Goal: Check status: Check status

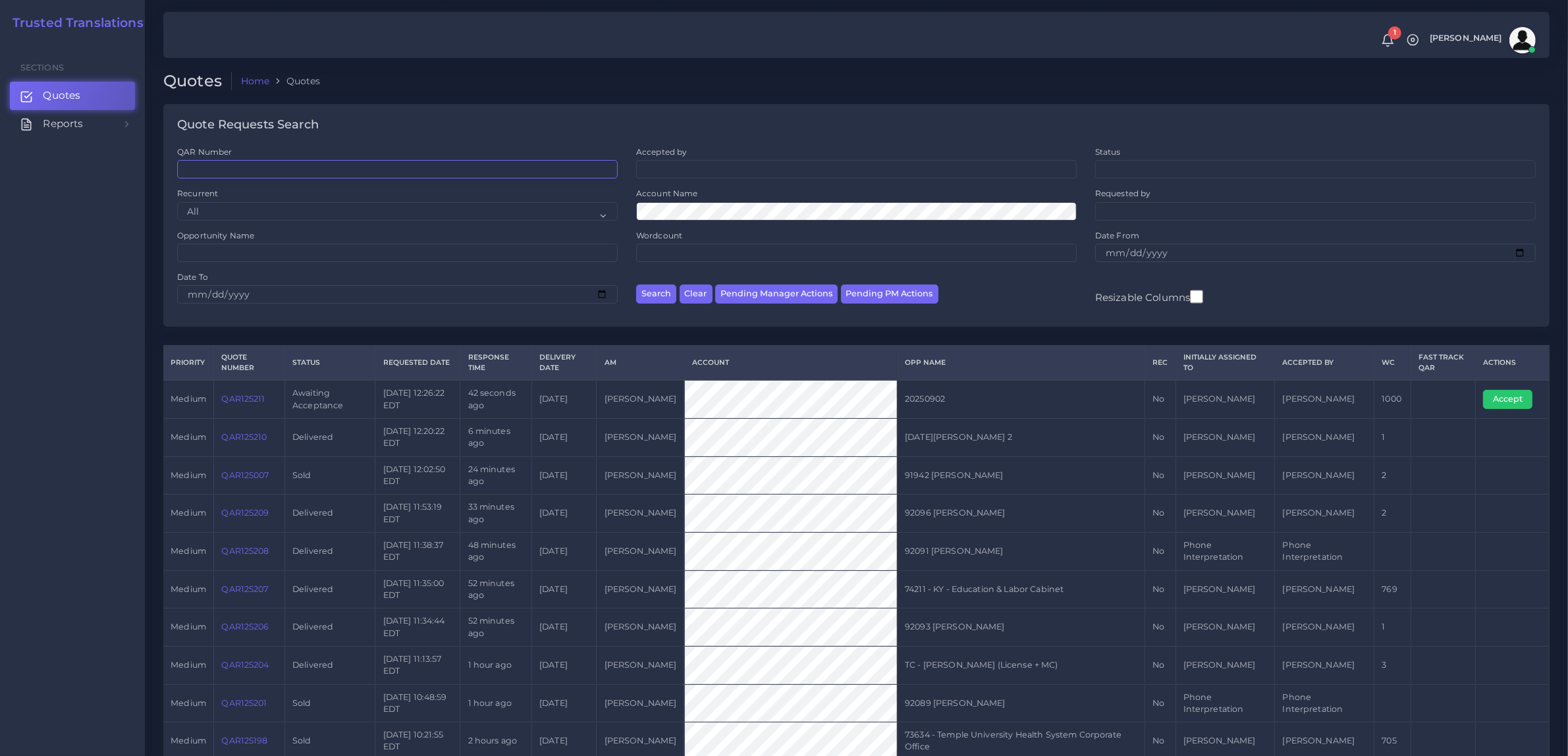
click at [235, 173] on input "QAR Number" at bounding box center [398, 169] width 441 height 19
paste input "QAR124999"
type input "QAR124999"
click at [636, 285] on button "Search" at bounding box center [656, 294] width 40 height 19
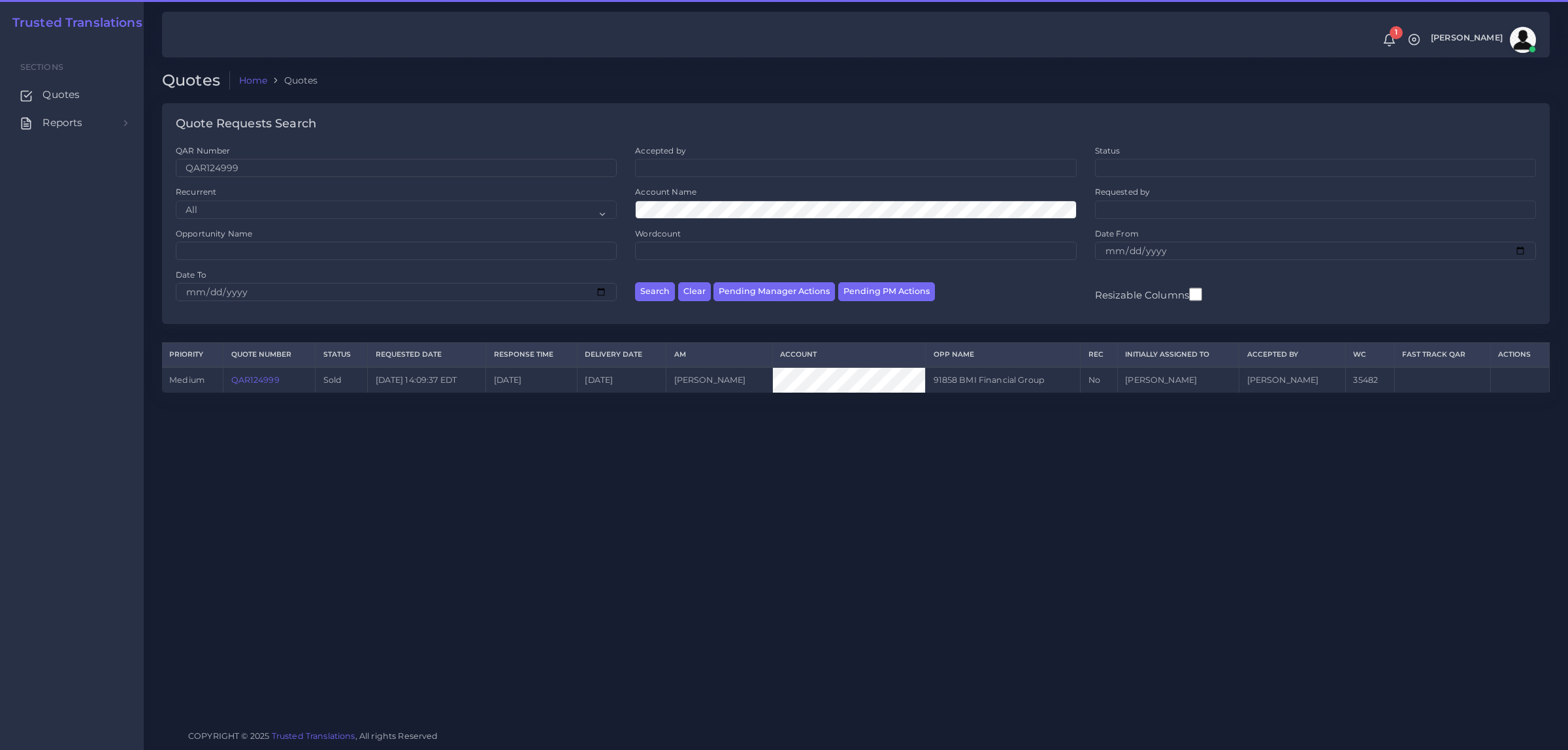
click at [268, 377] on link "QAR124999" at bounding box center [255, 380] width 48 height 10
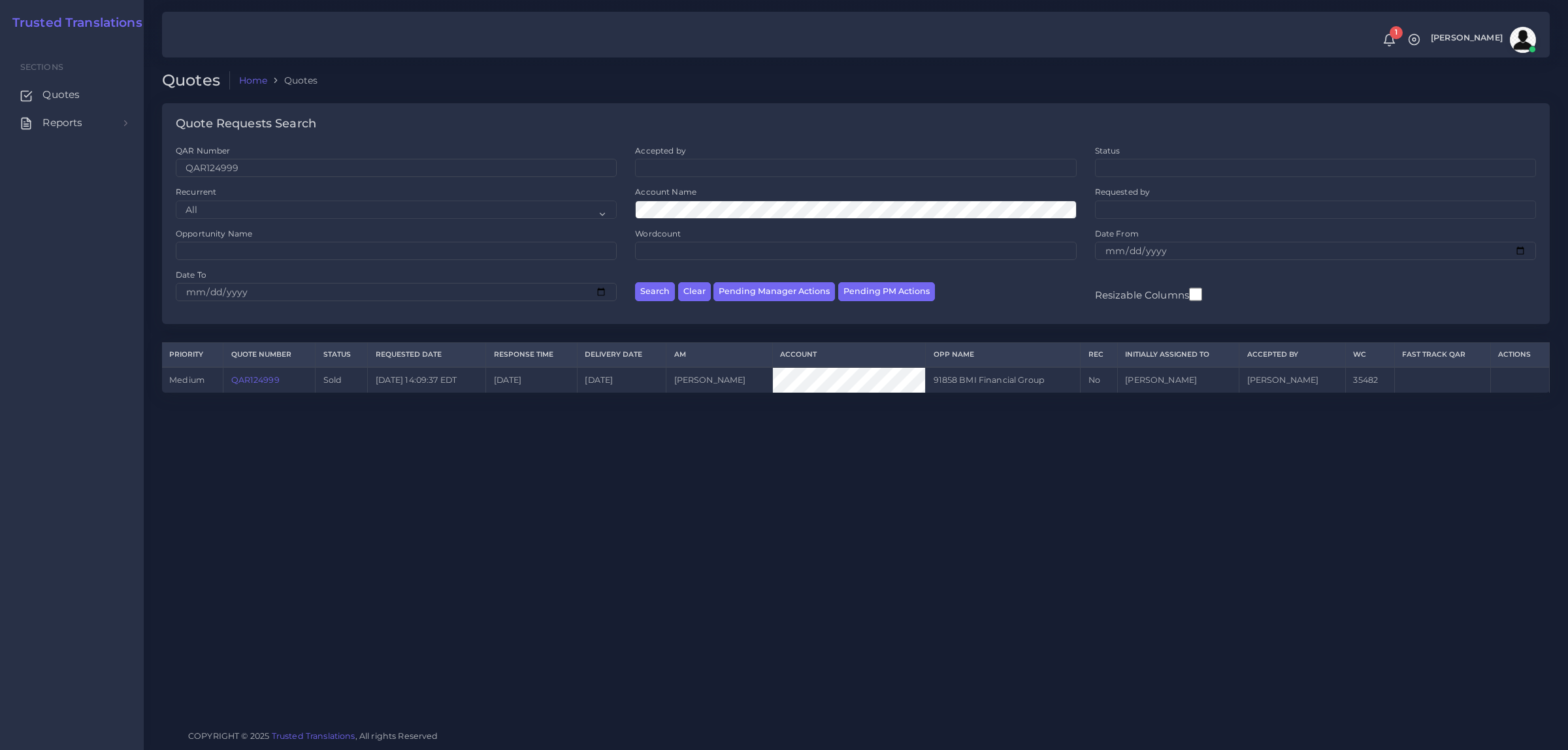
click at [258, 375] on link "QAR124999" at bounding box center [255, 380] width 48 height 10
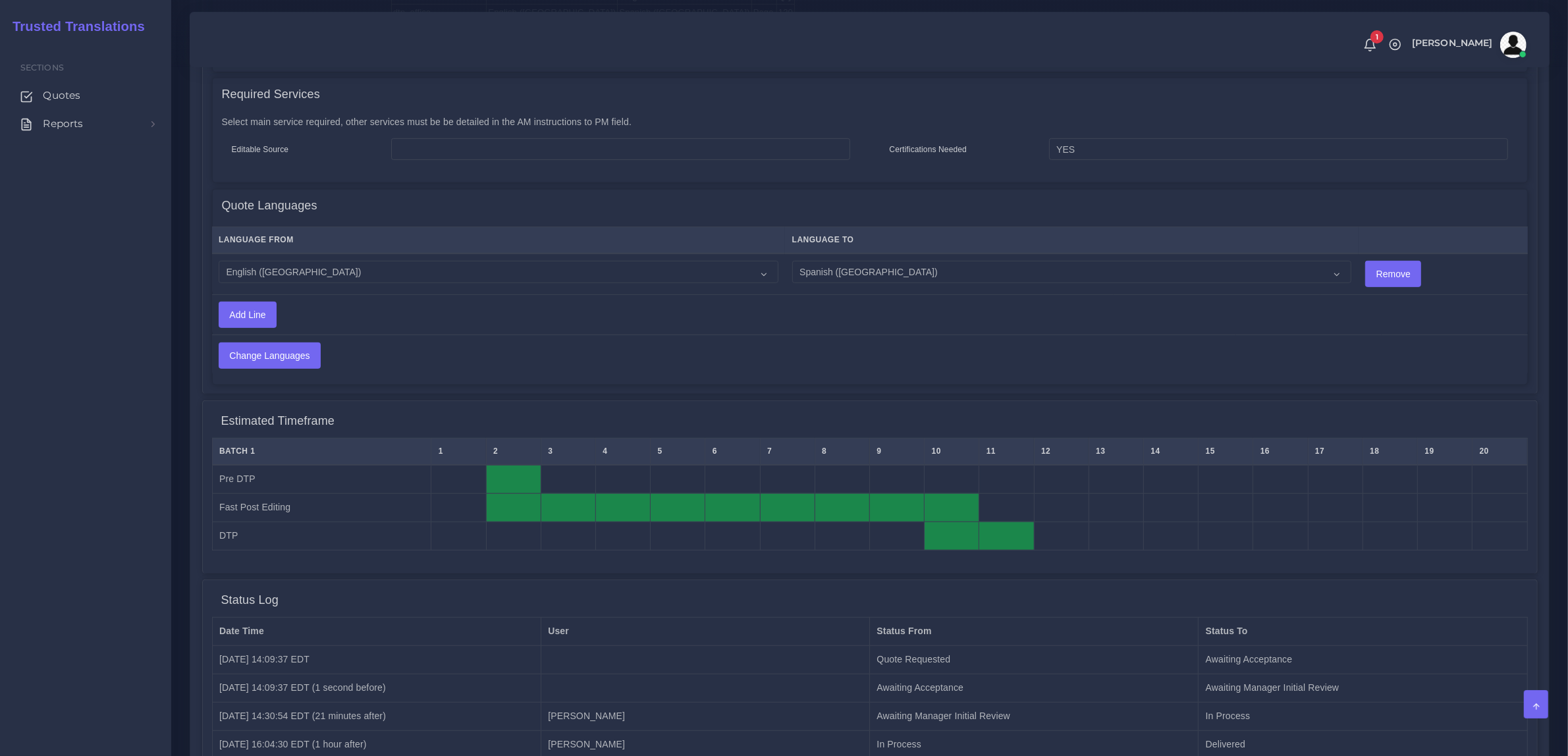
scroll to position [1026, 0]
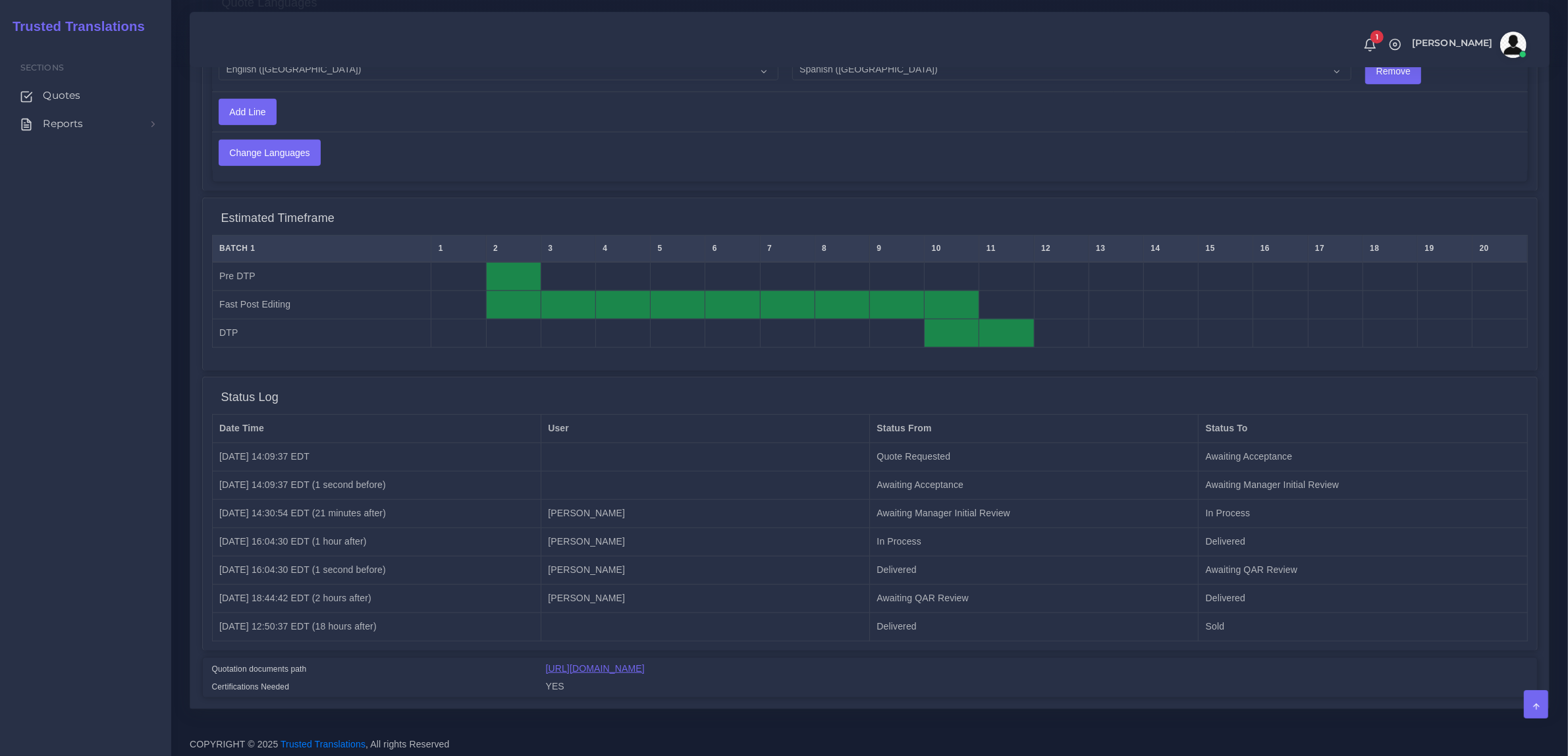
click at [645, 663] on link "https://workdrive.zoho.com/fgoh3e43b1a1fe2124b65bedd7c3c51a0e040/teams/fgoh3e43…" at bounding box center [595, 667] width 99 height 10
